Goal: Communication & Community: Answer question/provide support

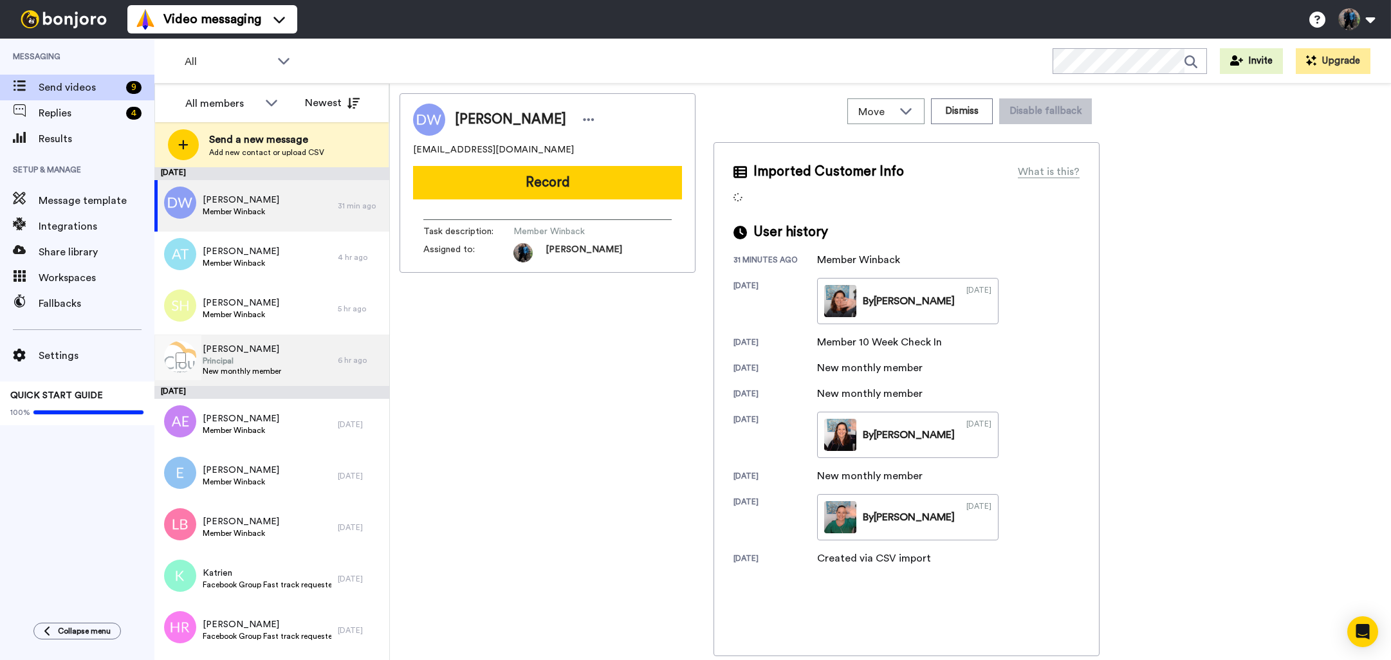
click at [313, 360] on div "[PERSON_NAME] Principal New monthly member" at bounding box center [245, 360] width 183 height 51
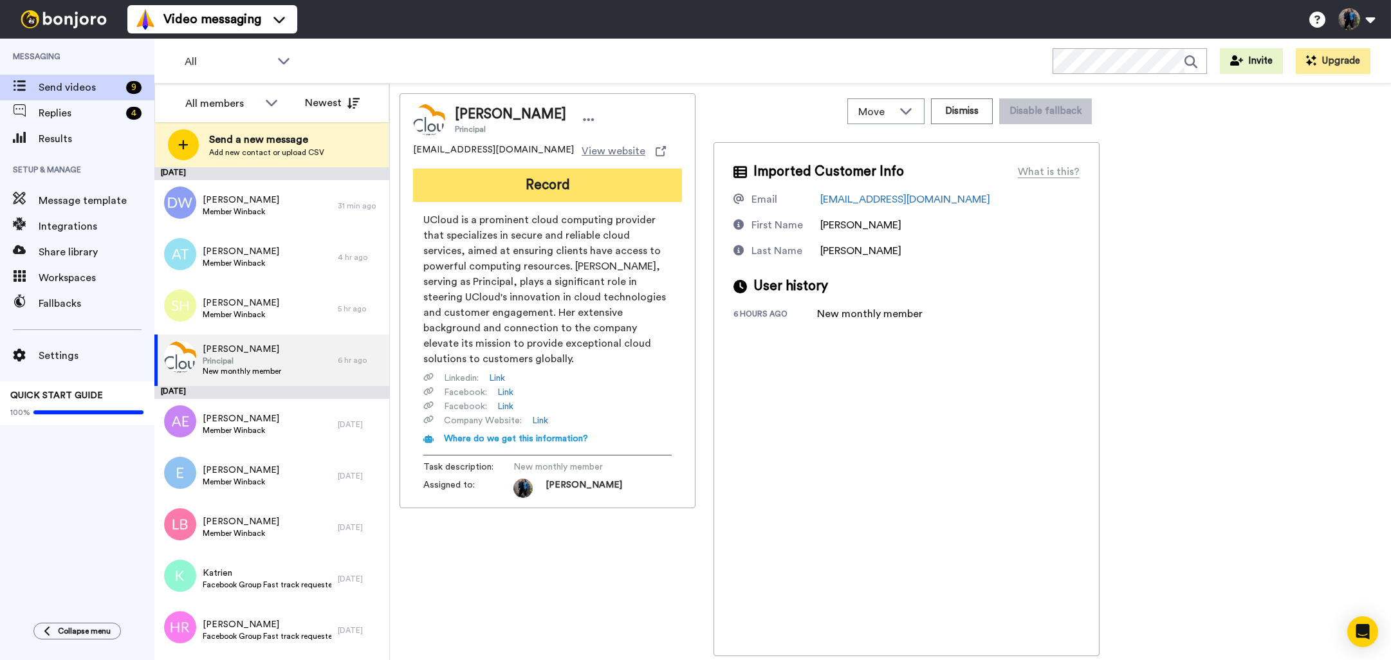
click at [508, 183] on button "Record" at bounding box center [547, 185] width 269 height 33
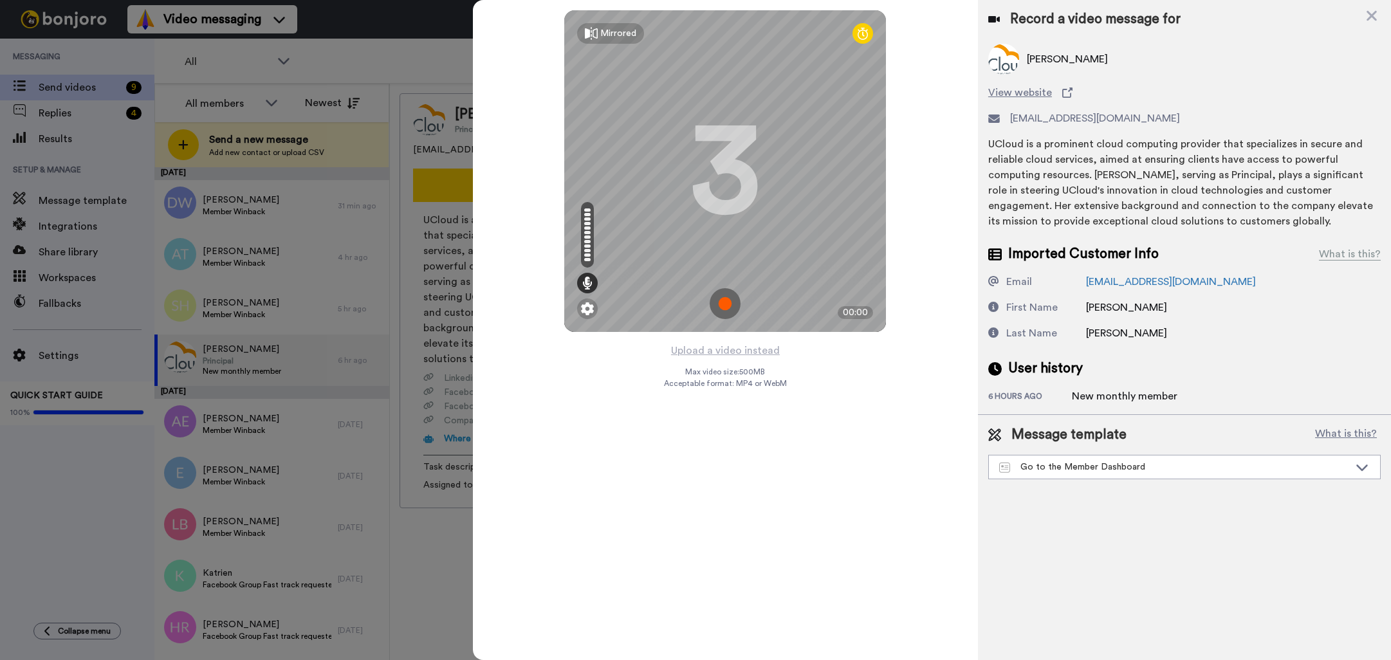
click at [722, 301] on img at bounding box center [725, 303] width 31 height 31
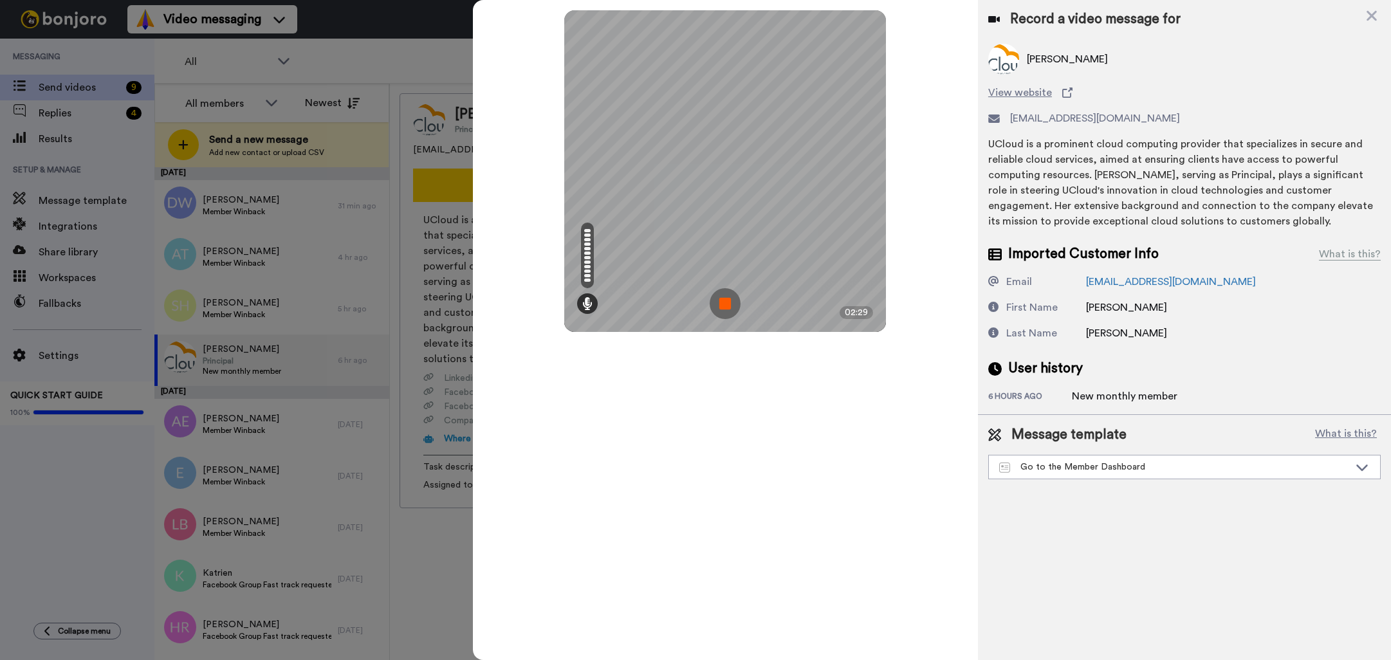
click at [722, 307] on img at bounding box center [725, 303] width 31 height 31
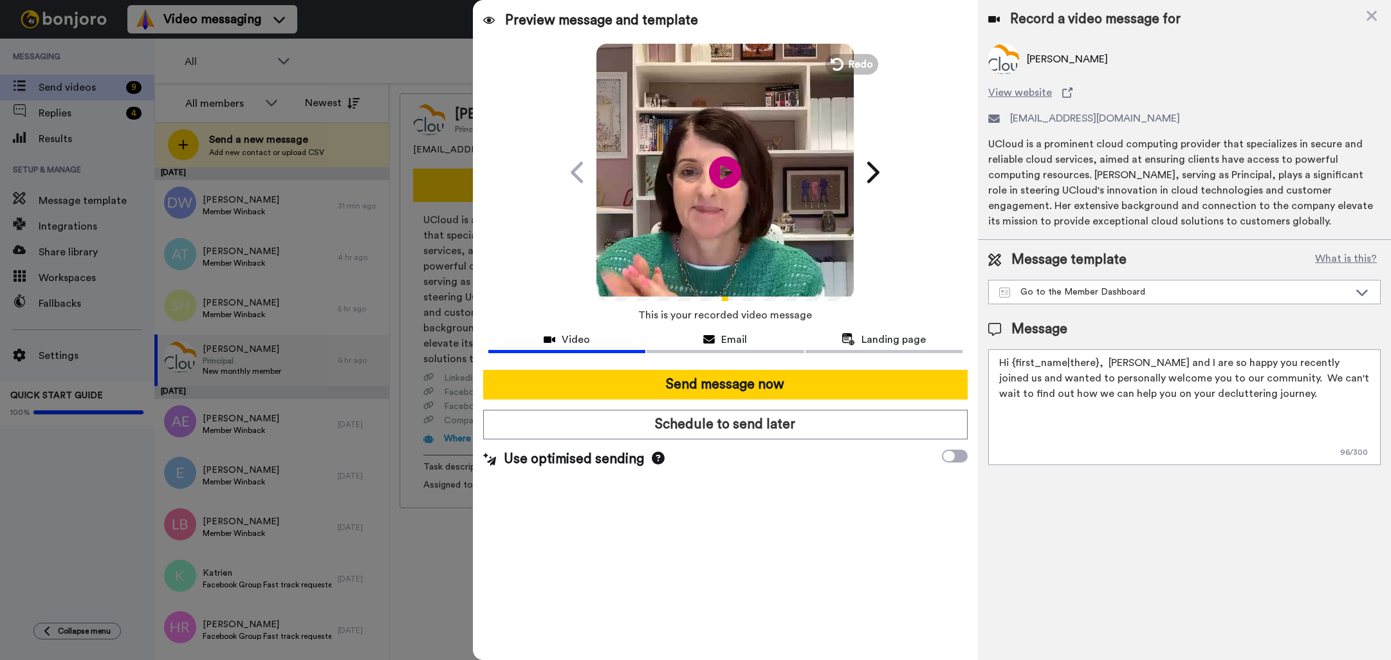
drag, startPoint x: 1133, startPoint y: 364, endPoint x: 1103, endPoint y: 363, distance: 29.6
click at [1103, 363] on textarea "Hi {first_name|there}, [PERSON_NAME] and I are so happy you recently joined us …" at bounding box center [1184, 407] width 392 height 116
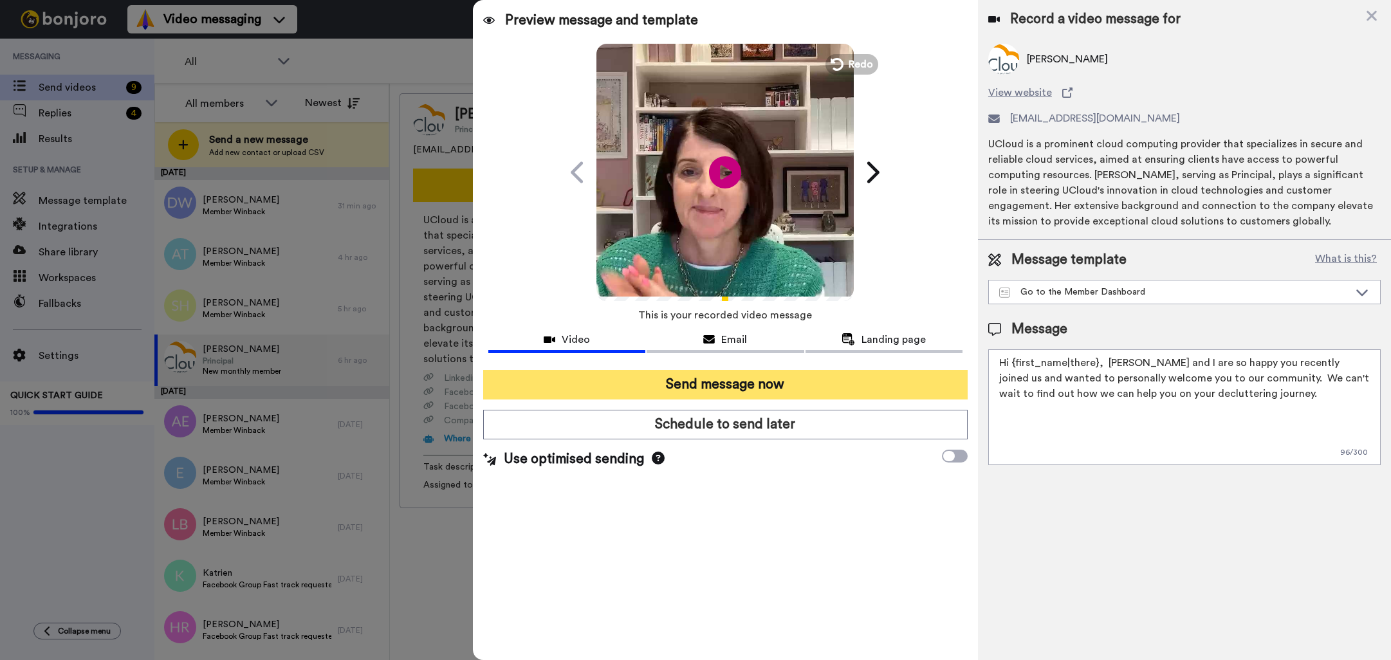
type textarea "Hi {first_name|there}, [PERSON_NAME] and I are so happy you recently joined us …"
click at [760, 383] on button "Send message now" at bounding box center [725, 385] width 484 height 30
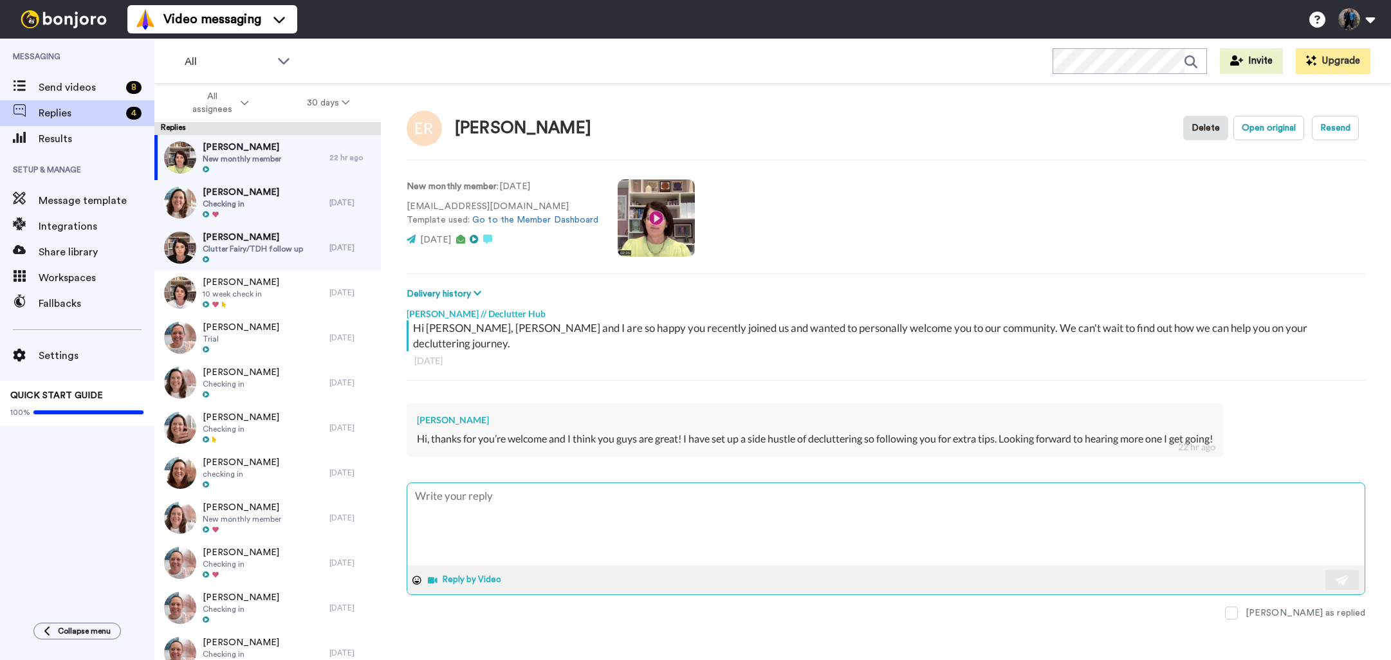
click at [459, 571] on button "Reply by Video" at bounding box center [466, 580] width 78 height 19
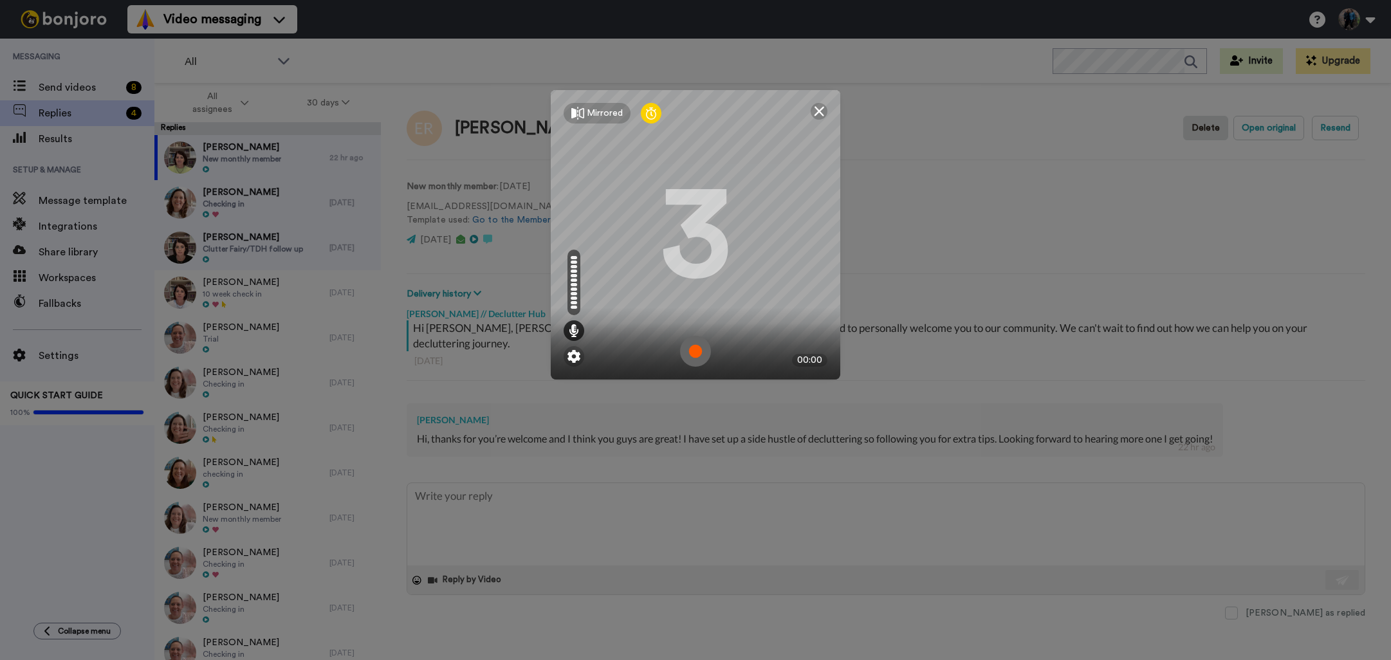
click at [699, 351] on img at bounding box center [695, 351] width 31 height 31
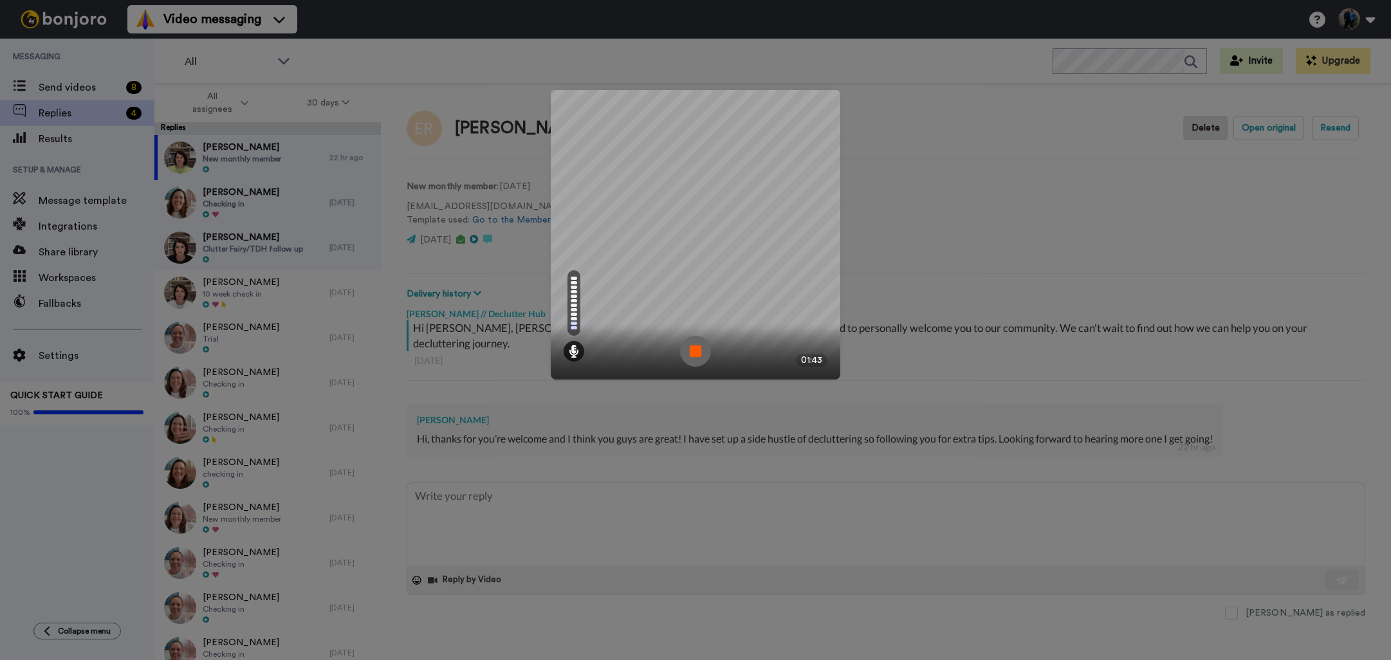
click at [696, 353] on img at bounding box center [695, 351] width 31 height 31
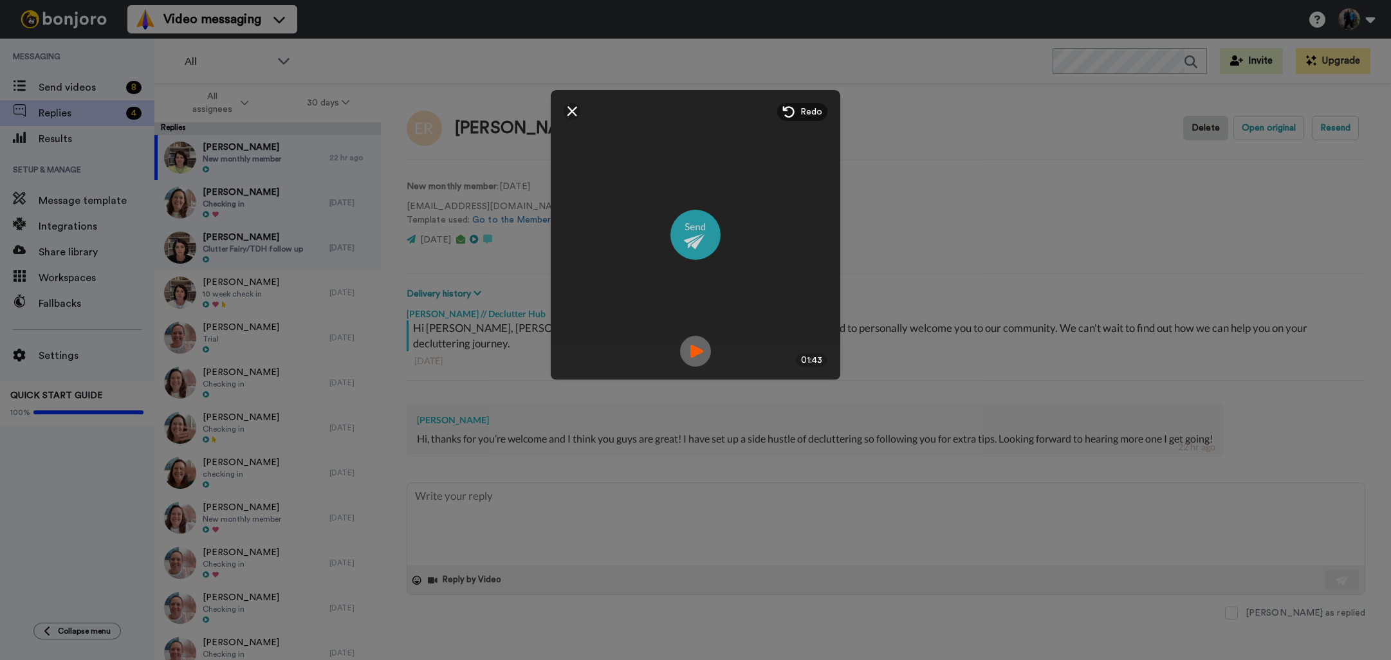
click at [693, 236] on img at bounding box center [695, 235] width 50 height 50
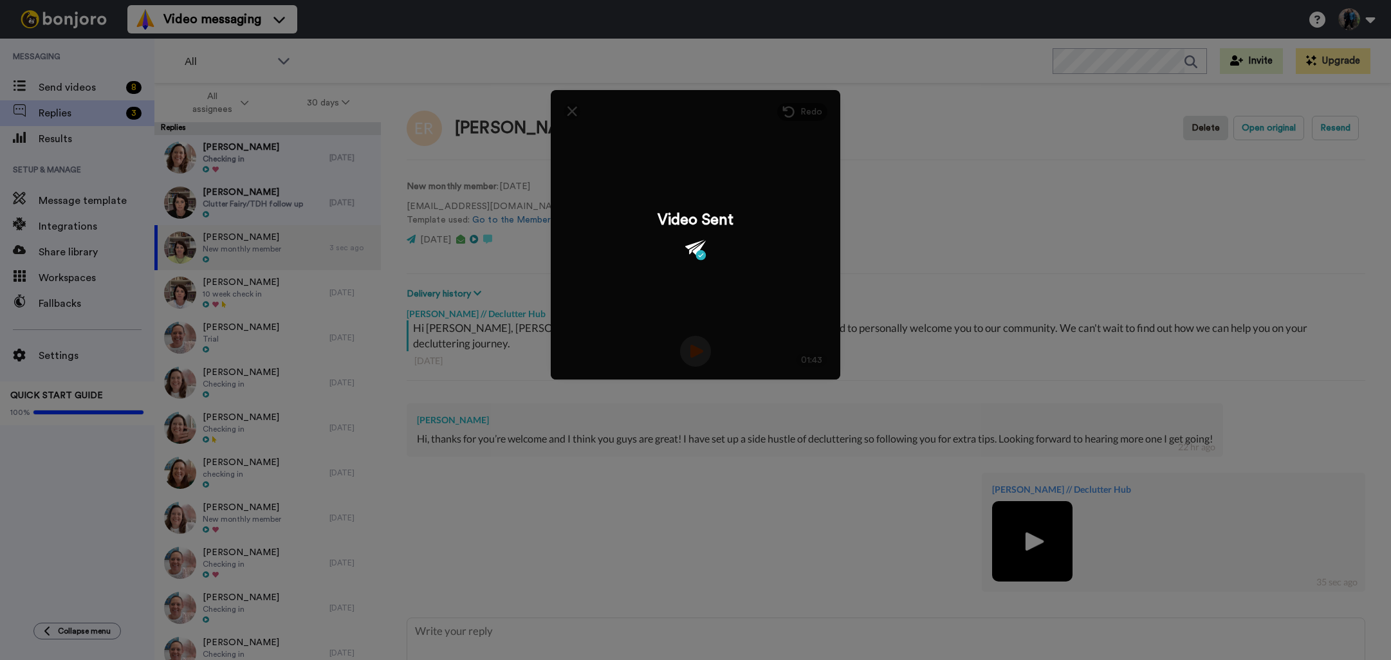
click at [493, 369] on div "Mirrored Redo 3 01:43 Video Sent" at bounding box center [695, 330] width 1391 height 660
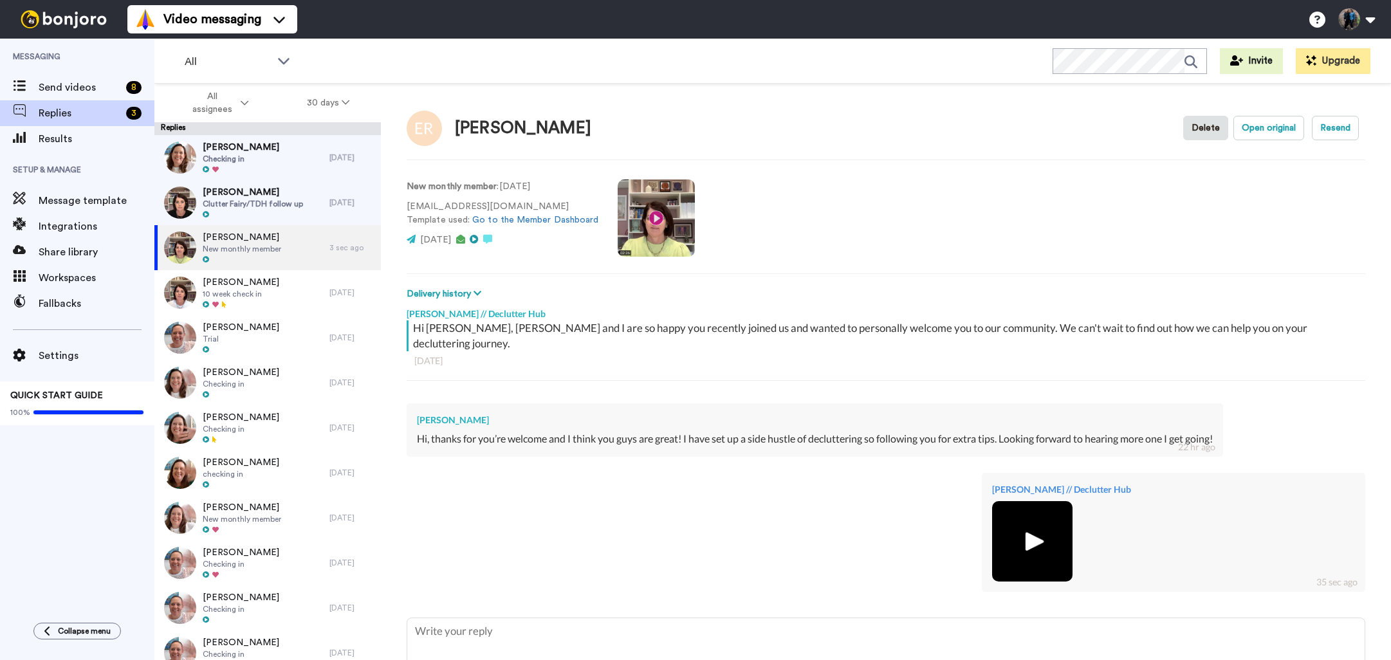
scroll to position [45, 0]
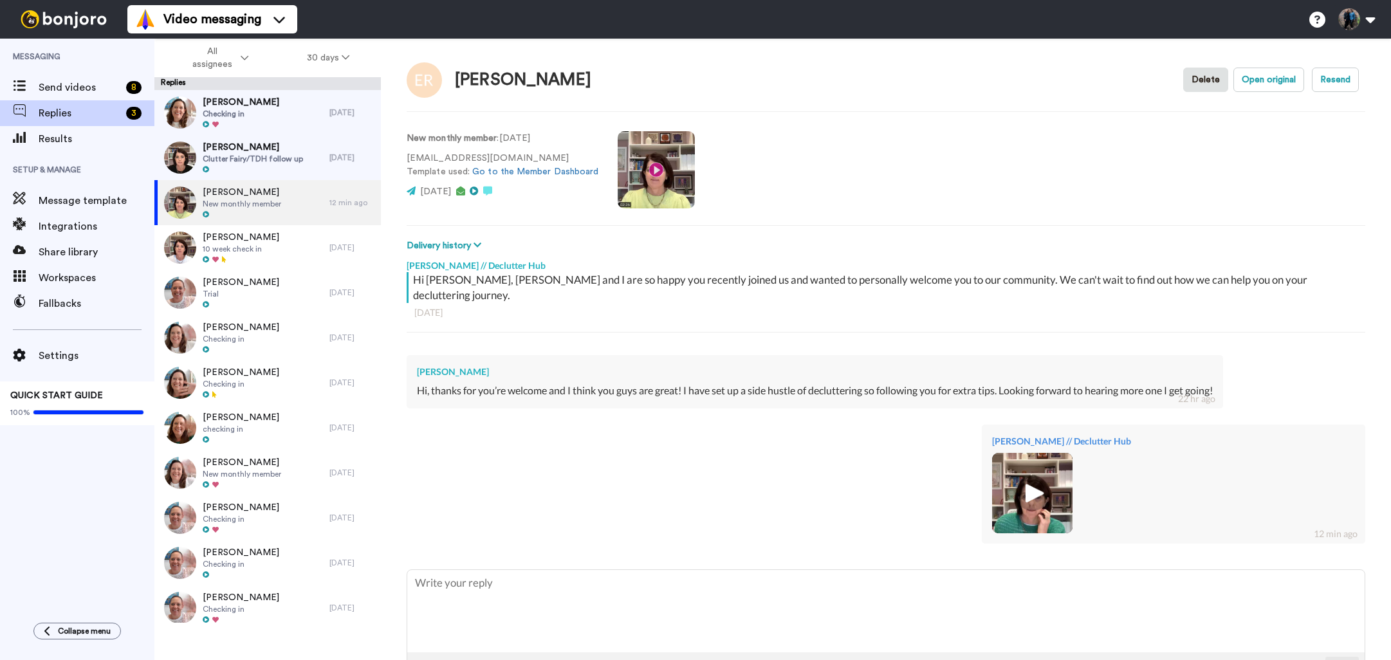
type textarea "x"
